Goal: Task Accomplishment & Management: Manage account settings

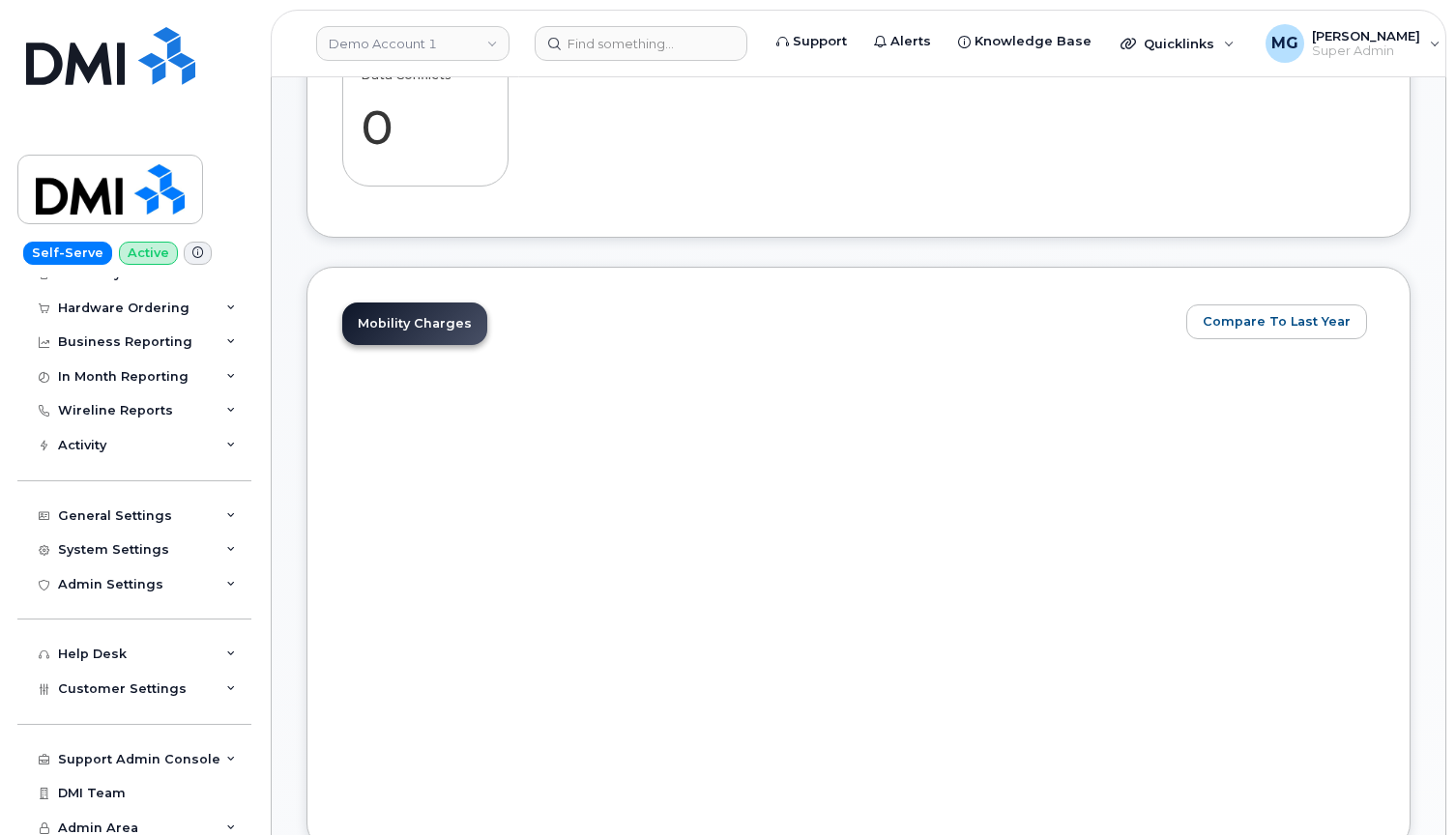
scroll to position [819, 0]
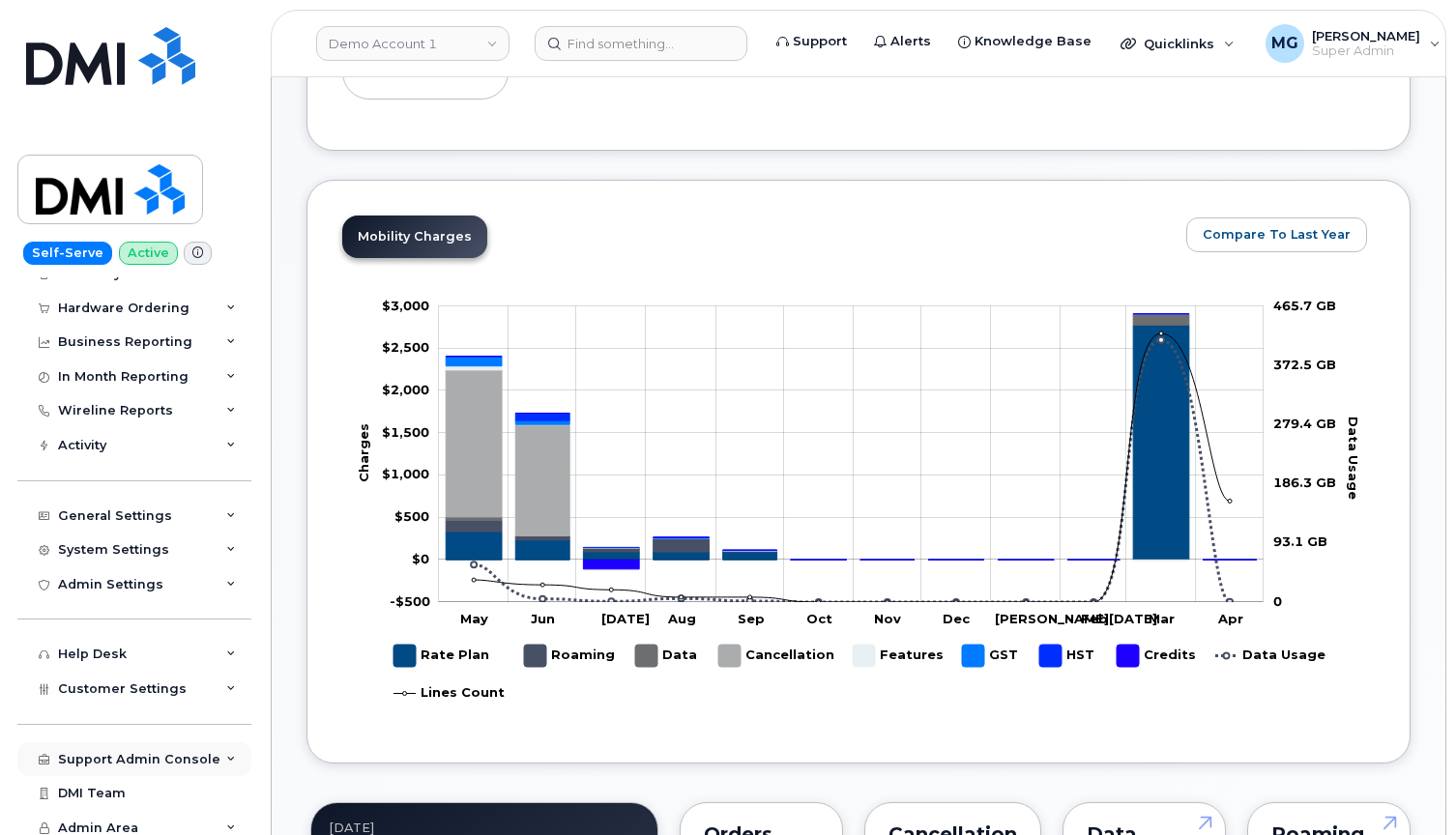
click at [139, 752] on div "Support Admin Console" at bounding box center [139, 760] width 162 height 16
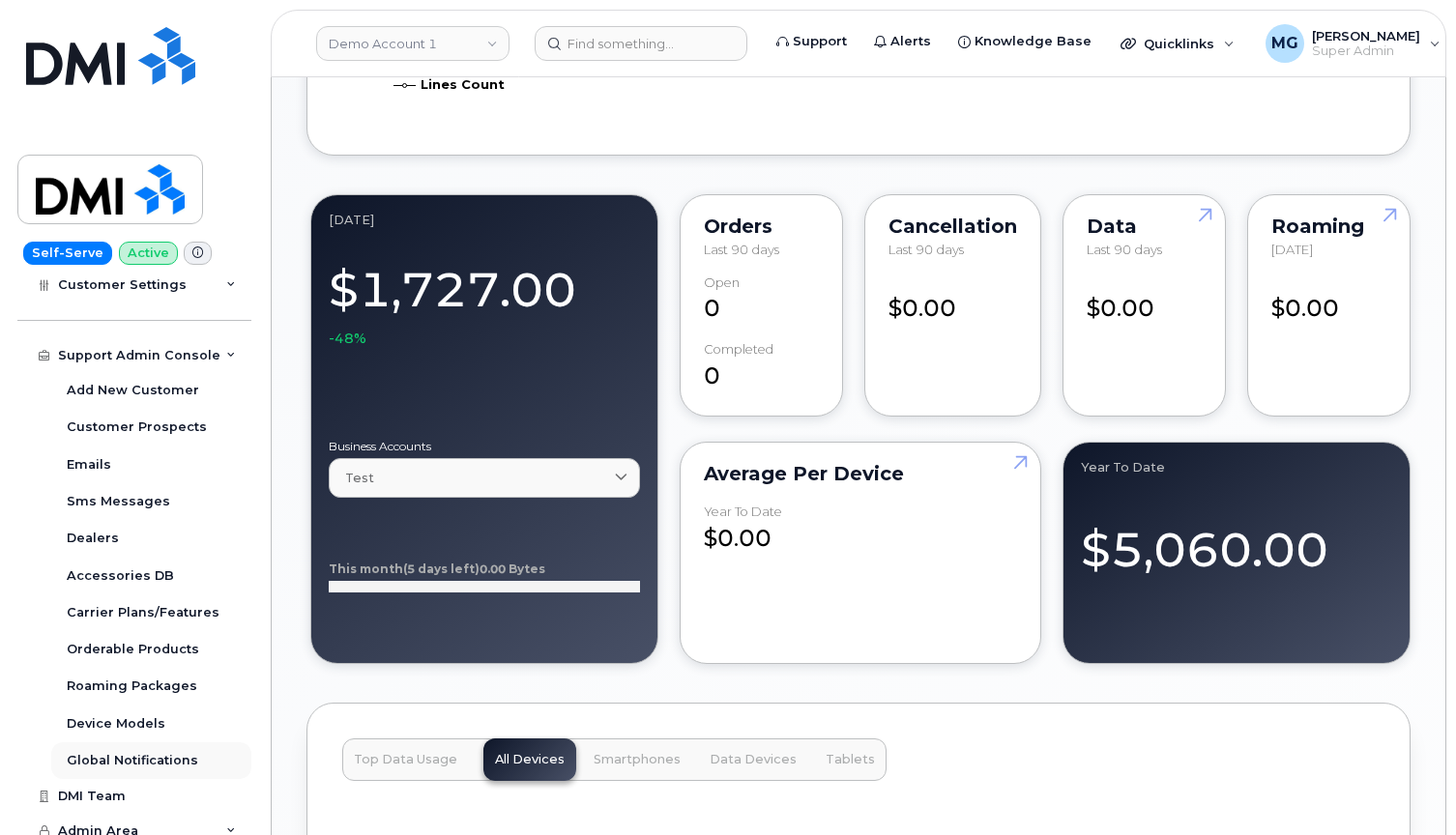
scroll to position [1428, 1]
click at [113, 752] on div "Global Notifications" at bounding box center [132, 761] width 131 height 17
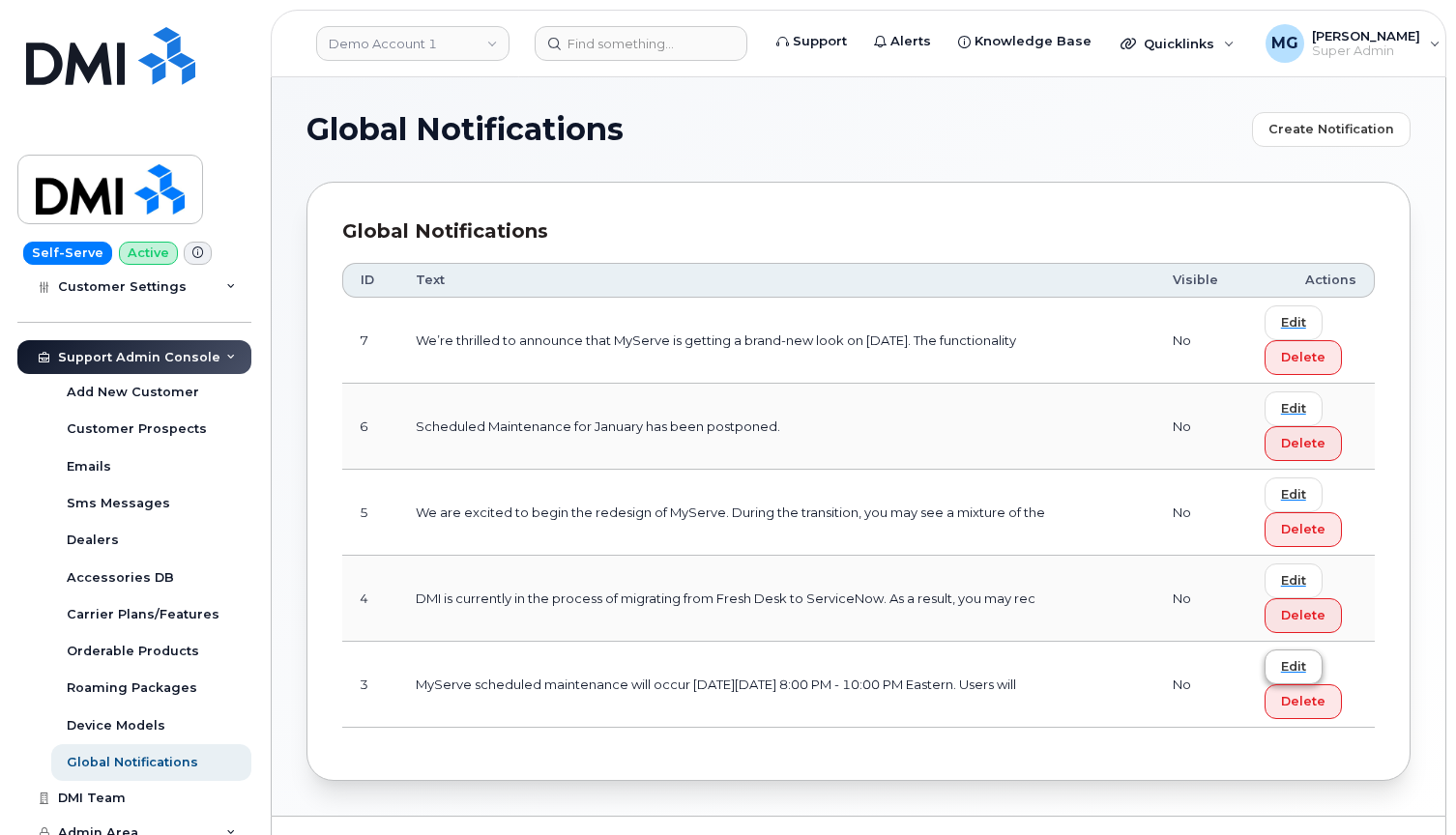
click at [1292, 664] on span "Edit" at bounding box center [1293, 666] width 25 height 18
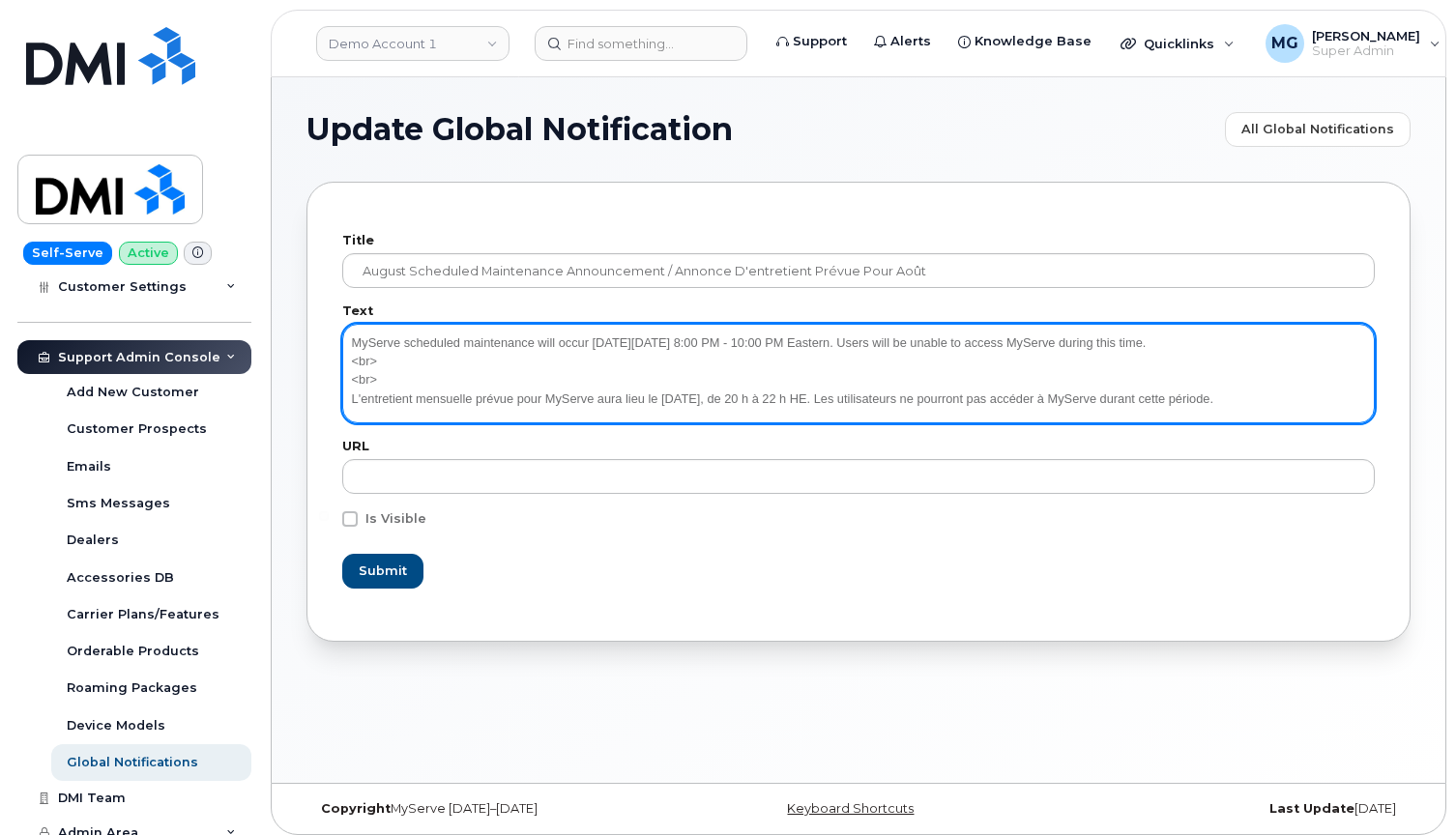
click at [680, 343] on textarea "MyServe scheduled maintenance will occur [DATE][DATE] 8:00 PM - 10:00 PM Easter…" at bounding box center [859, 374] width 1033 height 99
click at [704, 398] on textarea "MyServe scheduled maintenance will occur [DATE][DATE] 8:00 PM - 10:00 PM Easter…" at bounding box center [859, 374] width 1033 height 99
click at [755, 396] on textarea "MyServe scheduled maintenance will occur [DATE][DATE] 8:00 PM - 10:00 PM Easter…" at bounding box center [859, 374] width 1033 height 99
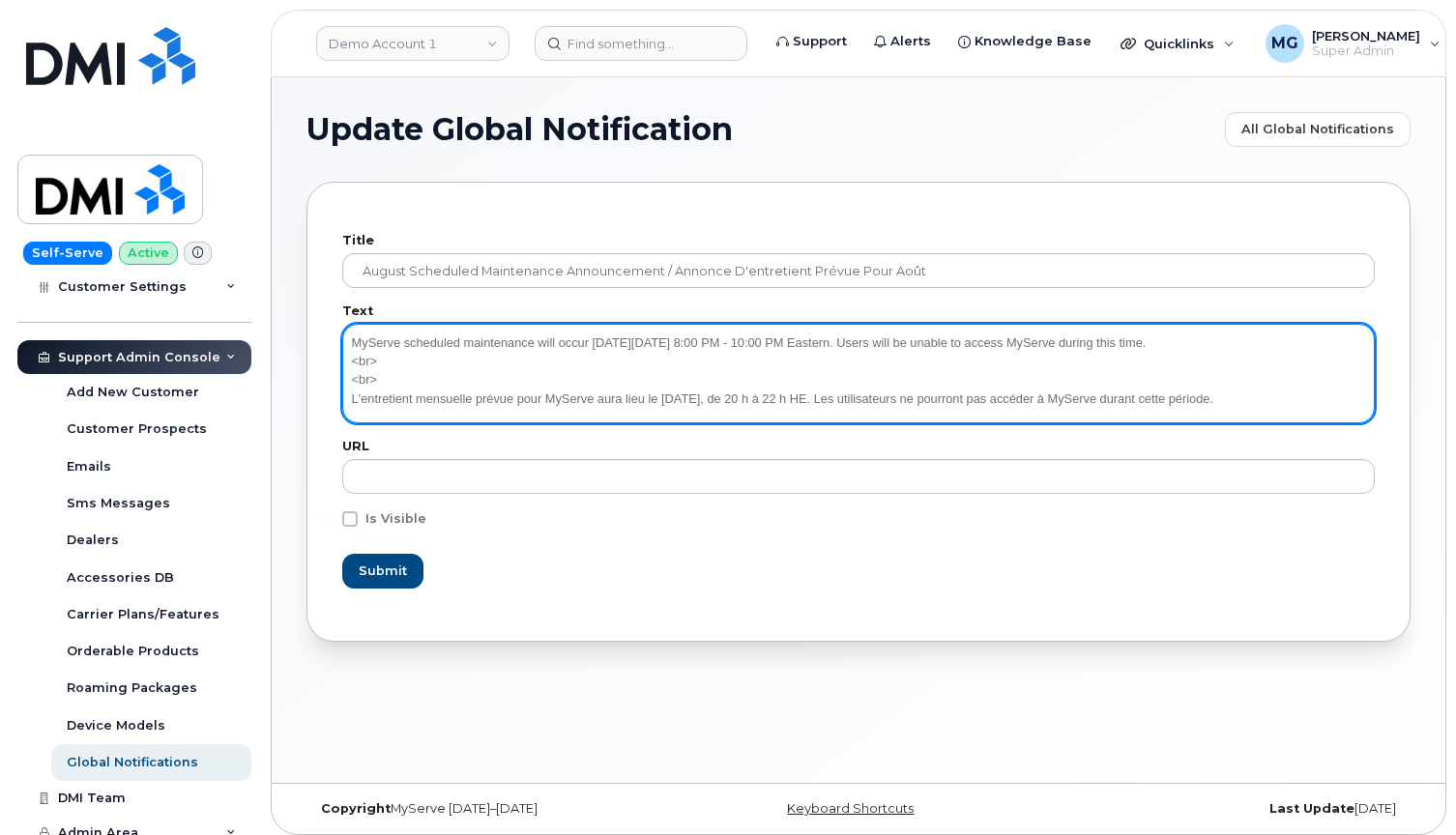
paste textarea "septembre"
click at [736, 392] on textarea "MyServe scheduled maintenance will occur [DATE][DATE] 8:00 PM - 10:00 PM Easter…" at bounding box center [859, 374] width 1033 height 99
click at [677, 340] on textarea "MyServe scheduled maintenance will occur [DATE][DATE] 8:00 PM - 10:00 PM Easter…" at bounding box center [859, 374] width 1033 height 99
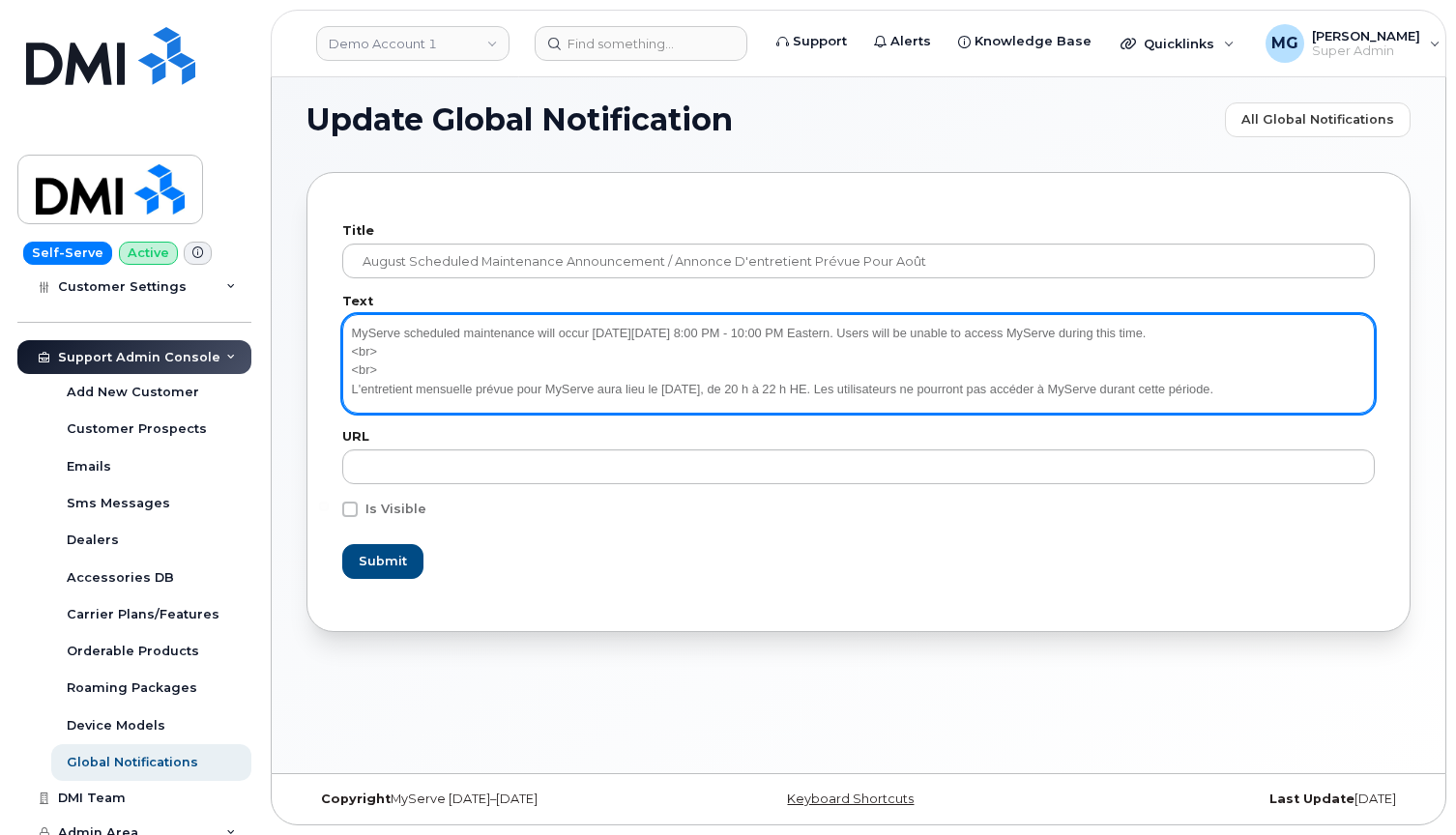
scroll to position [10, 0]
drag, startPoint x: 732, startPoint y: 331, endPoint x: 786, endPoint y: 331, distance: 54.0
click at [733, 331] on textarea "MyServe scheduled maintenance will occur [DATE][DATE] 8:00 PM - 10:00 PM Easter…" at bounding box center [859, 364] width 1033 height 99
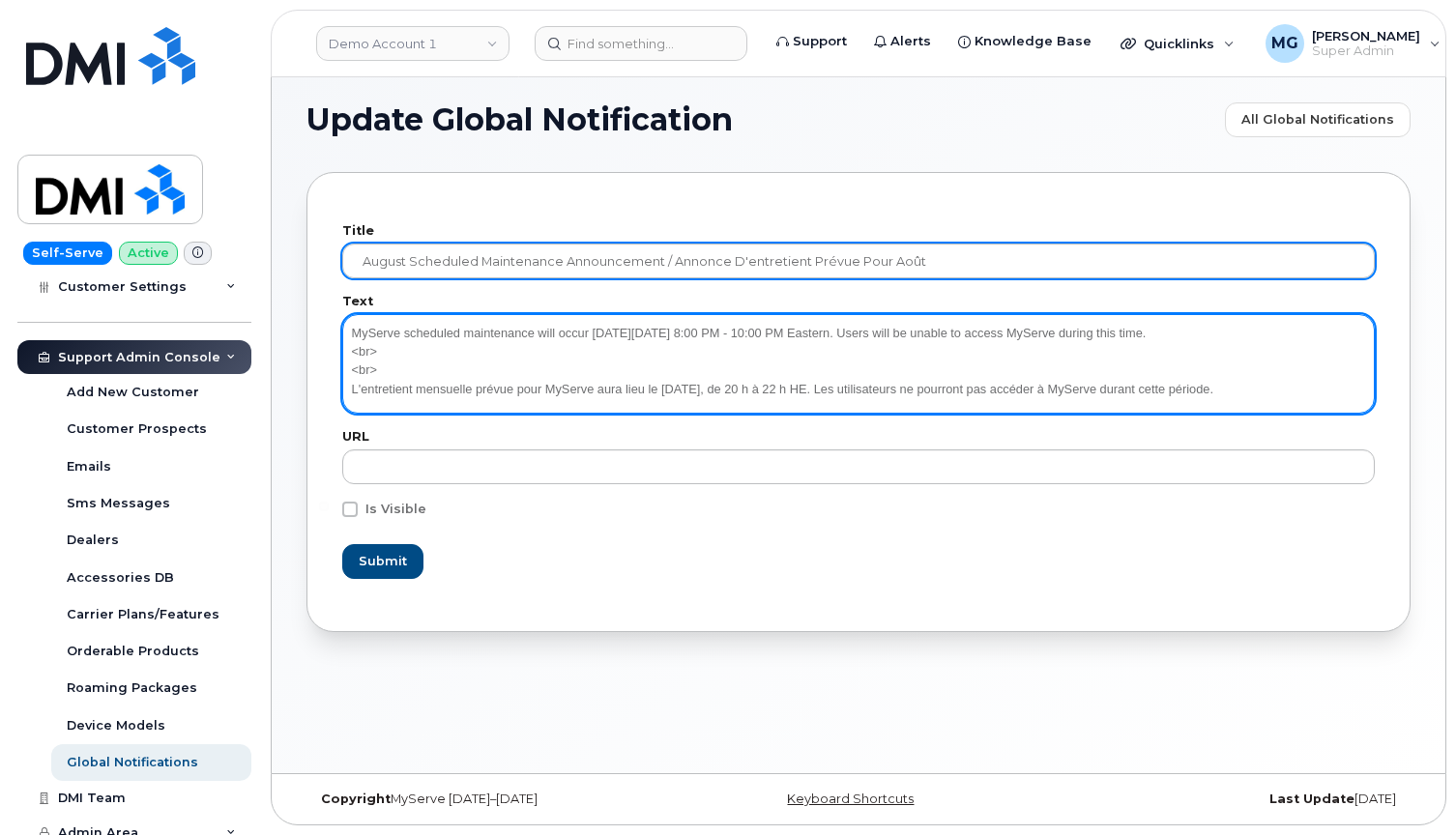
type textarea "MyServe scheduled maintenance will occur [DATE][DATE] 8:00 PM - 10:00 PM Easter…"
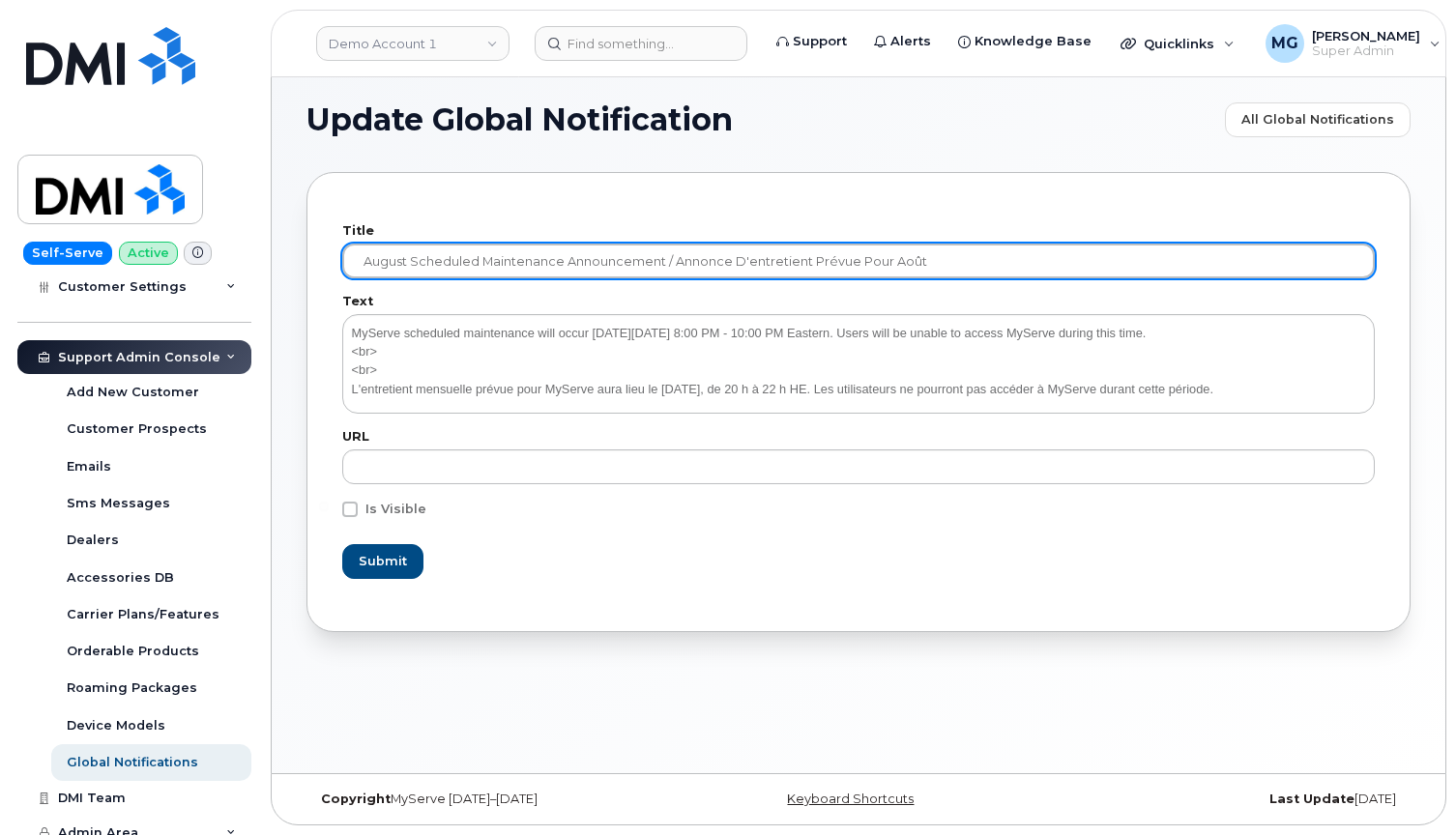
click at [381, 254] on input "August Scheduled Maintenance Announcement / Annonce D'entretient Prévue Pour Ao…" at bounding box center [859, 261] width 1033 height 35
click at [925, 260] on input "September Scheduled Maintenance Announcement / Annonce D'entretient Prévue Pour…" at bounding box center [859, 262] width 1033 height 35
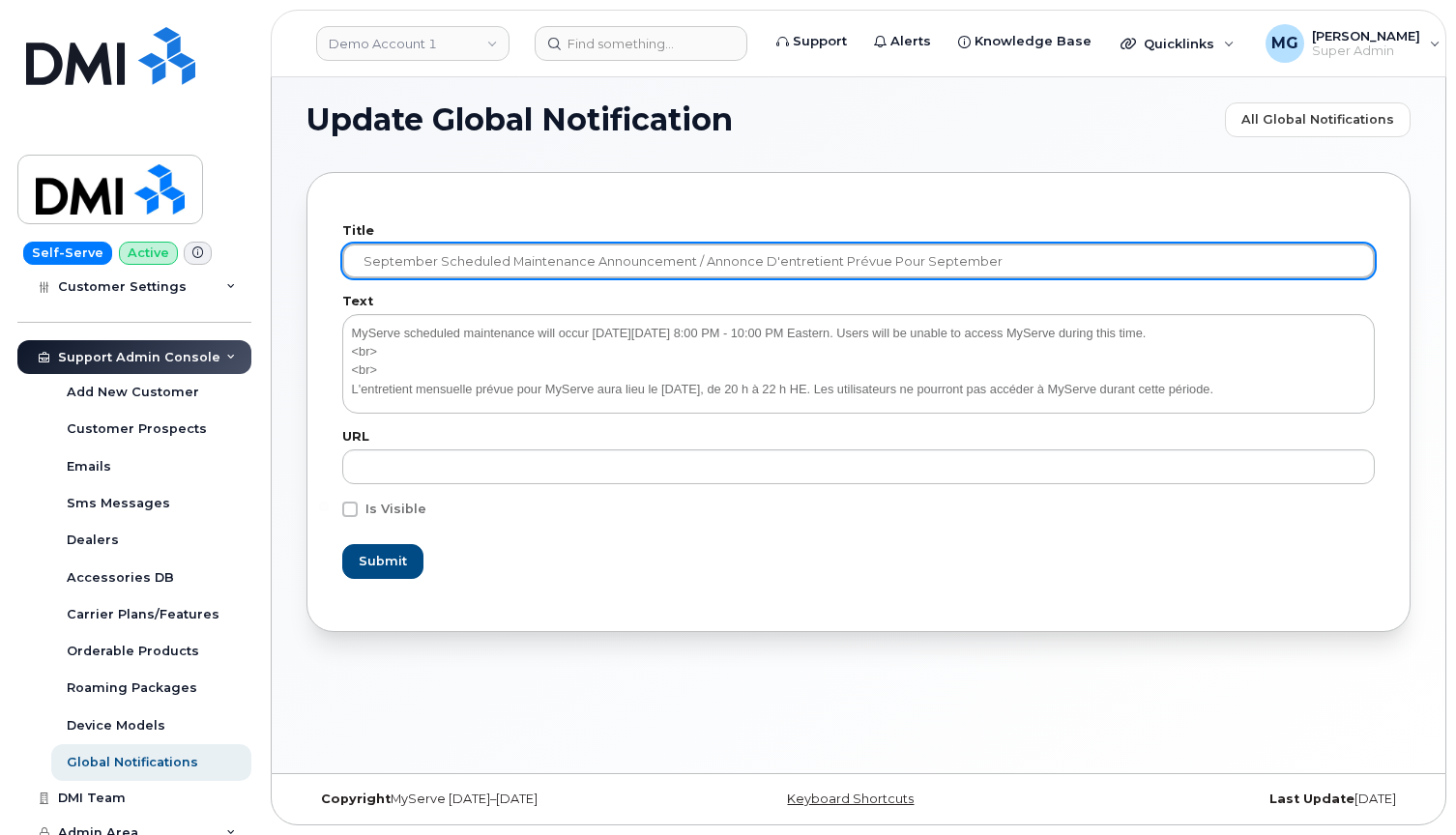
scroll to position [10, 0]
click at [380, 261] on input "September Scheduled Maintenance Announcement / Annonce D'entretient Prévue Pour…" at bounding box center [859, 261] width 1033 height 35
click at [937, 255] on input "September Scheduled Maintenance Announcement / Annonce D'entretient Prévue Pour…" at bounding box center [859, 261] width 1033 height 35
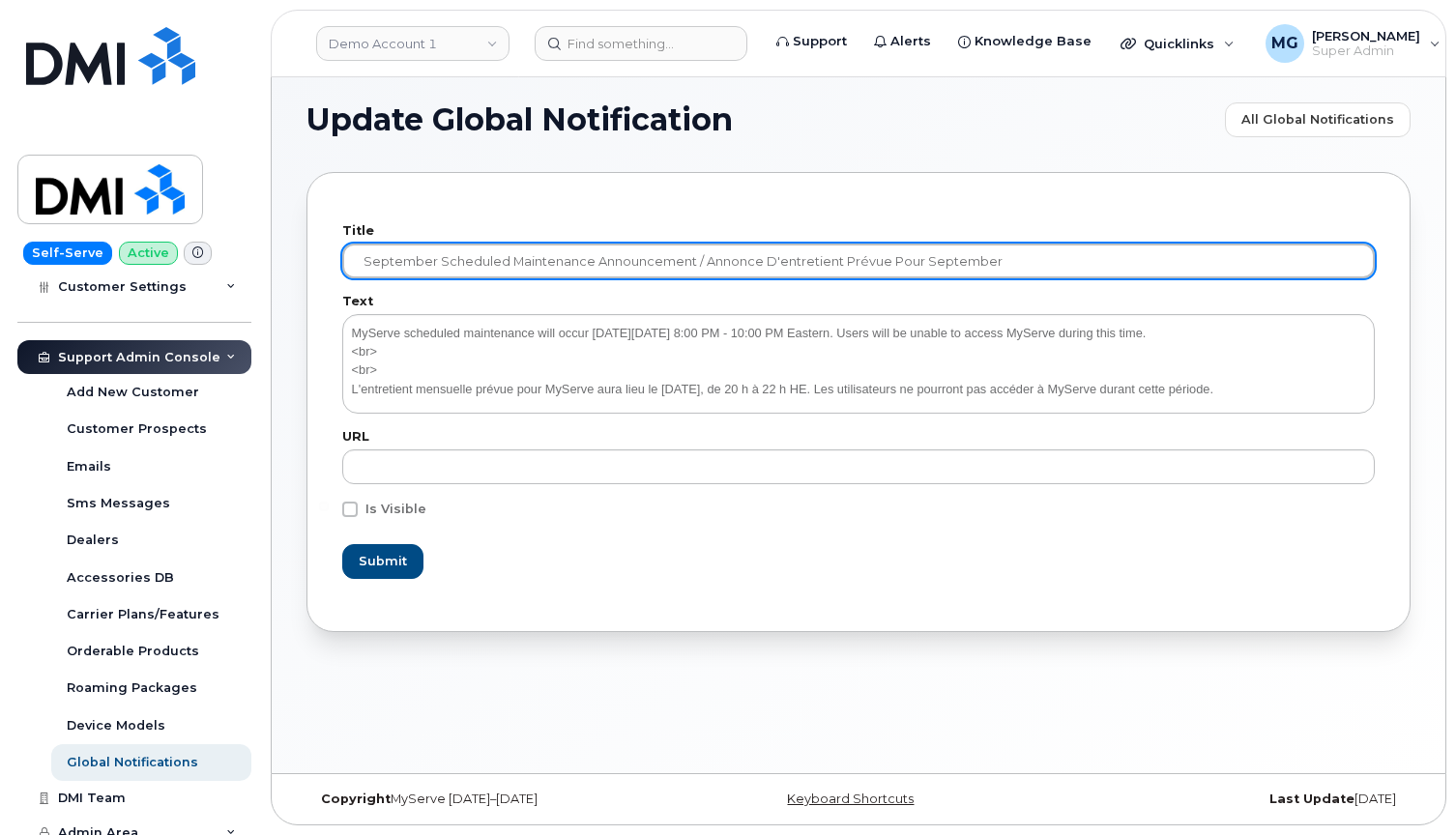
click at [937, 255] on input "September Scheduled Maintenance Announcement / Annonce D'entretient Prévue Pour…" at bounding box center [859, 261] width 1033 height 35
paste input "septembre"
type input "September Scheduled Maintenance Announcement / Annonce D'entretient Prévue Pour…"
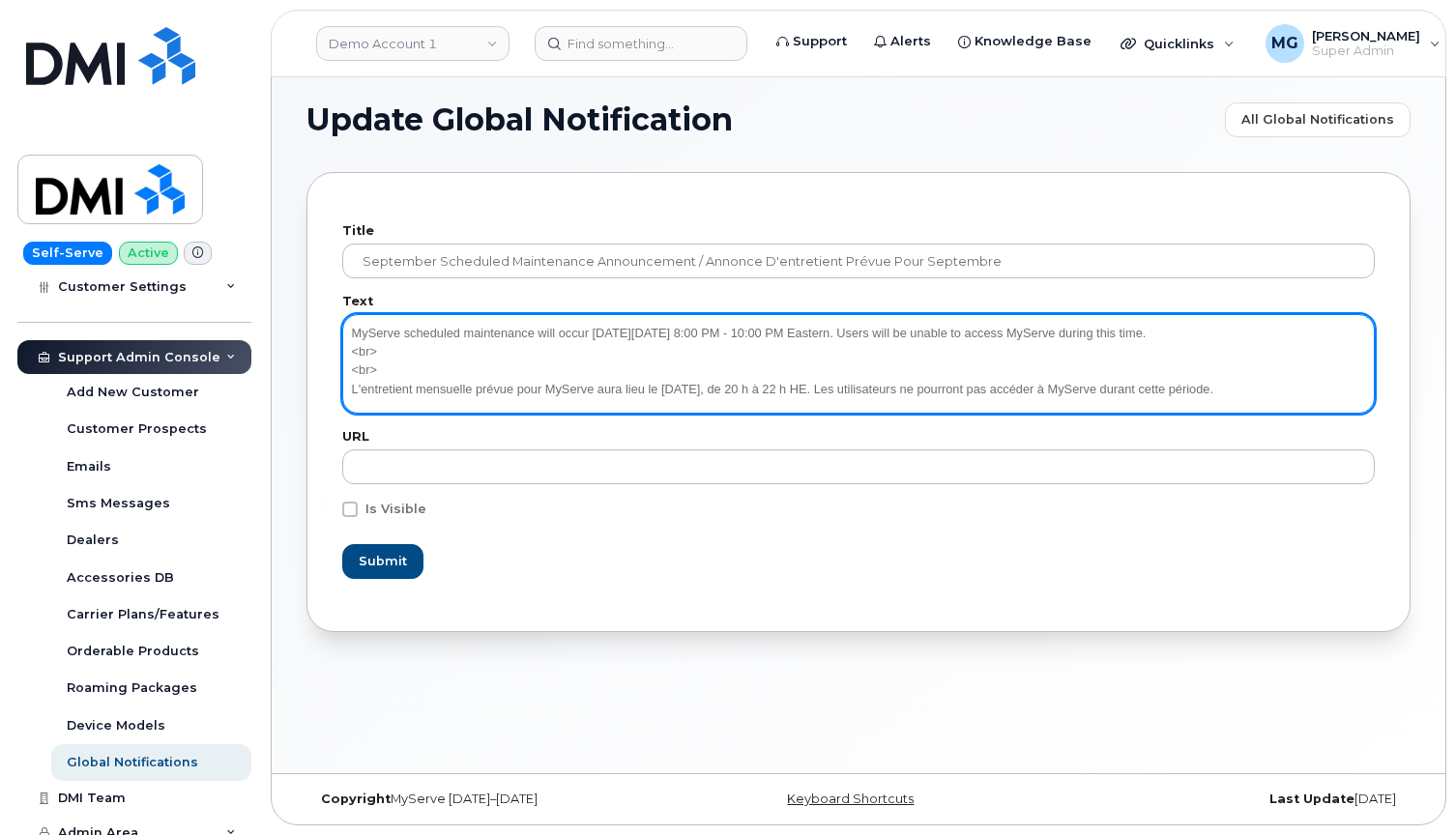
drag, startPoint x: 349, startPoint y: 330, endPoint x: 1349, endPoint y: 389, distance: 1001.7
click at [1349, 389] on textarea "MyServe scheduled maintenance will occur [DATE][DATE] 8:00 PM - 10:00 PM Easter…" at bounding box center [859, 364] width 1033 height 99
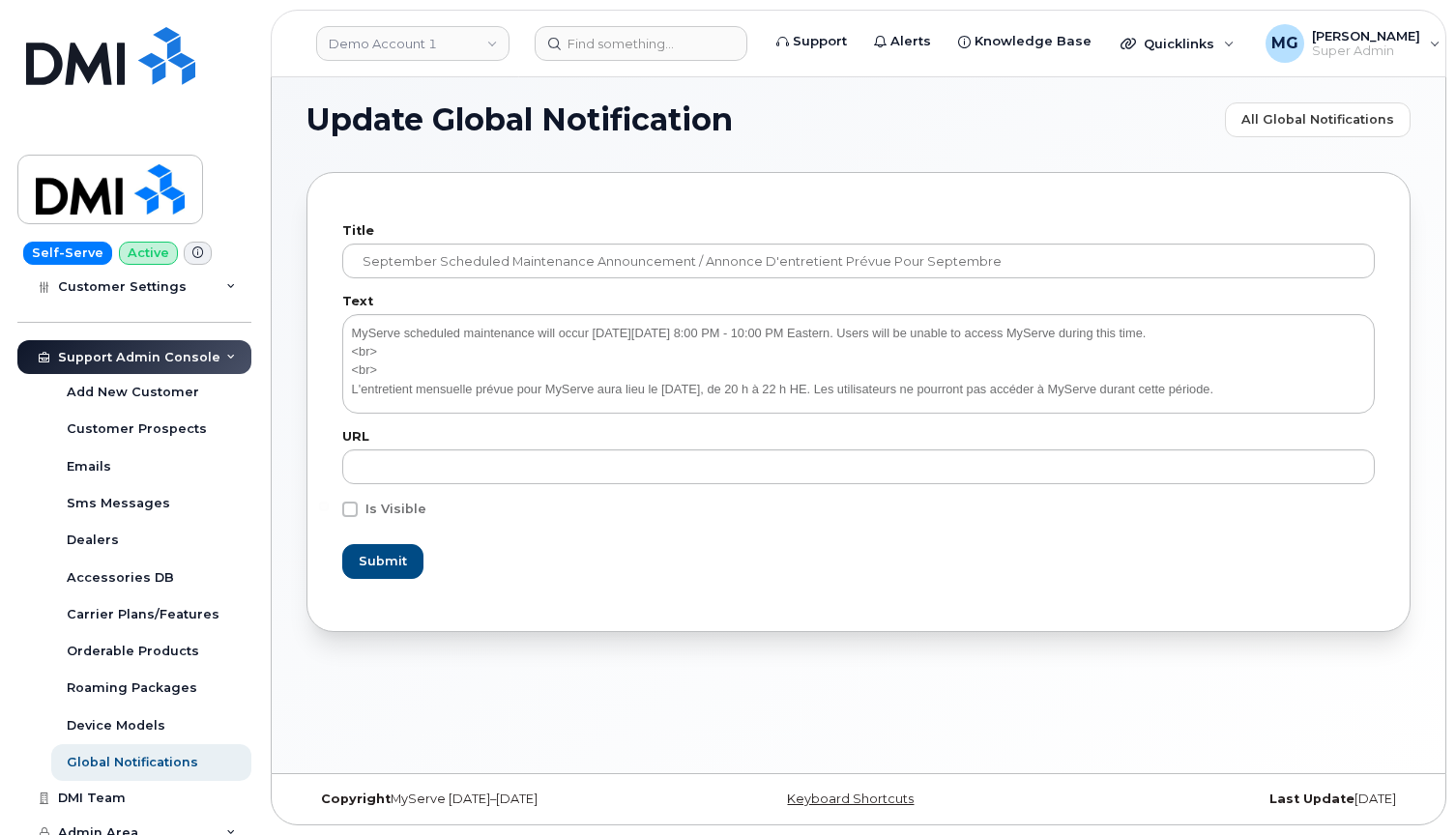
click at [348, 506] on span at bounding box center [350, 510] width 16 height 16
click at [329, 506] on input "Is Visible" at bounding box center [324, 507] width 10 height 10
checkbox input "true"
click at [375, 558] on span "Submit" at bounding box center [382, 561] width 49 height 18
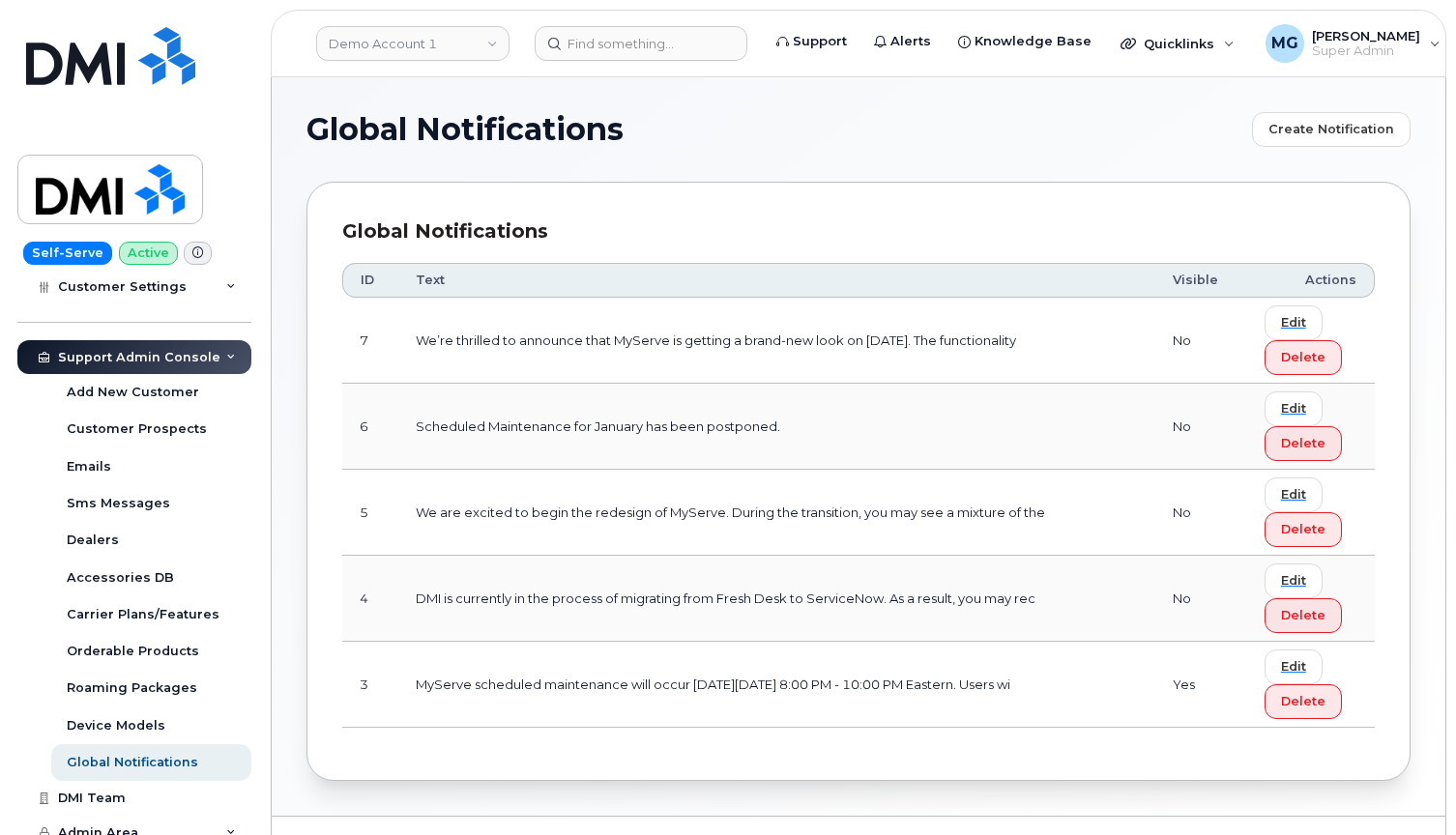
click at [55, 58] on img at bounding box center [111, 56] width 169 height 58
